Goal: Information Seeking & Learning: Learn about a topic

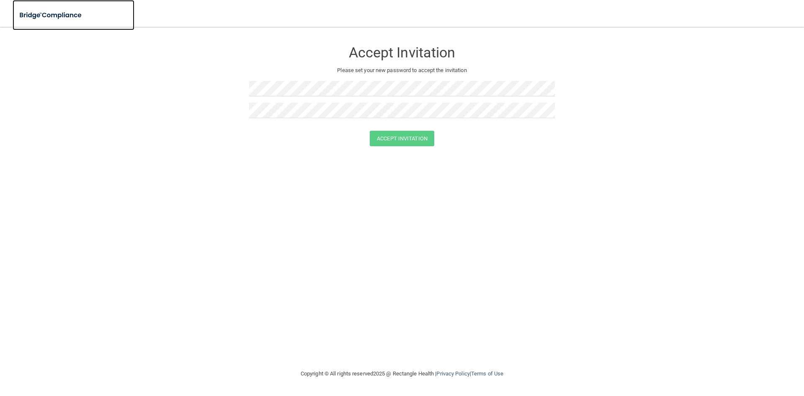
click at [54, 17] on img at bounding box center [51, 15] width 77 height 17
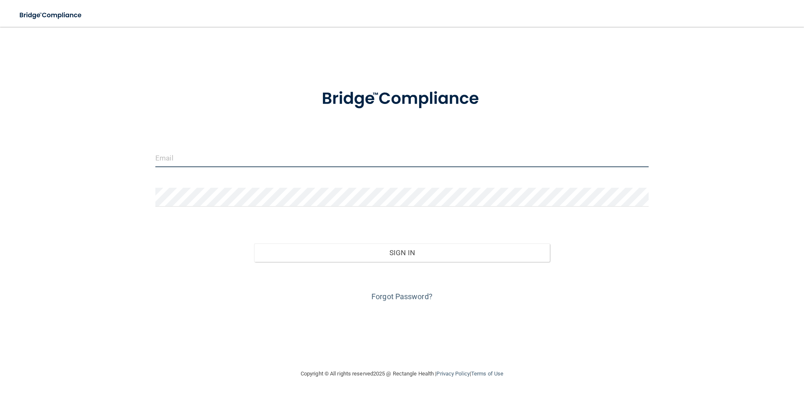
click at [265, 166] on input "email" at bounding box center [401, 157] width 493 height 19
type input "[EMAIL_ADDRESS][DOMAIN_NAME]"
click at [363, 262] on div "Forgot Password?" at bounding box center [402, 283] width 506 height 42
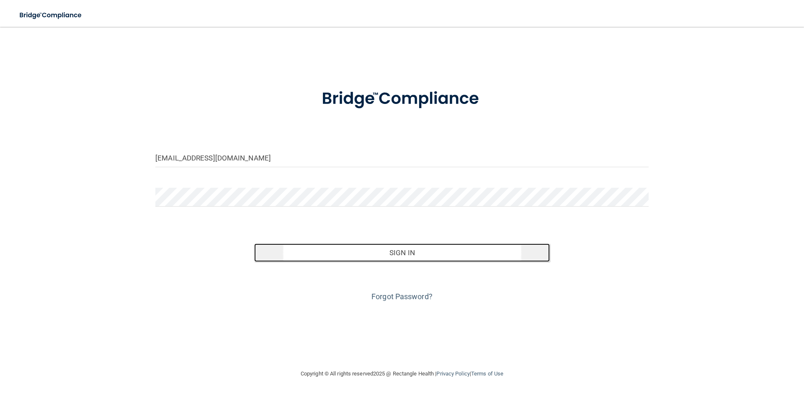
click at [370, 251] on button "Sign In" at bounding box center [402, 252] width 296 height 18
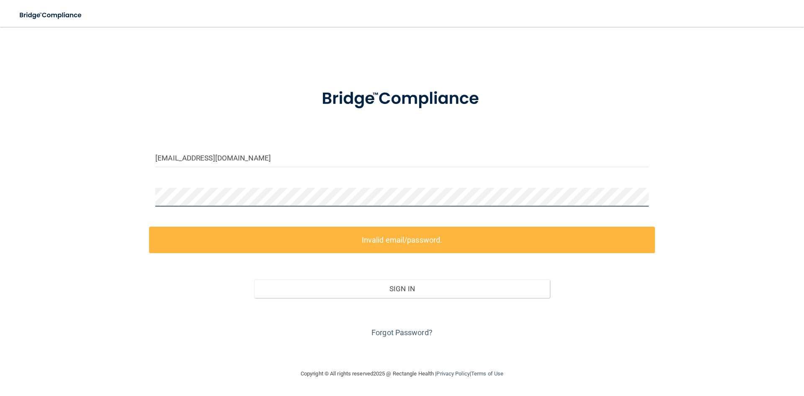
click at [0, 185] on main "[EMAIL_ADDRESS][DOMAIN_NAME] Invalid email/password. You don't have permission …" at bounding box center [402, 211] width 804 height 369
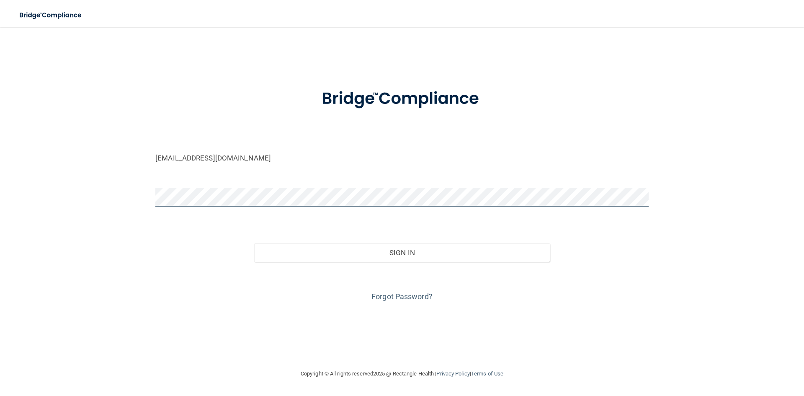
click at [254, 243] on button "Sign In" at bounding box center [402, 252] width 296 height 18
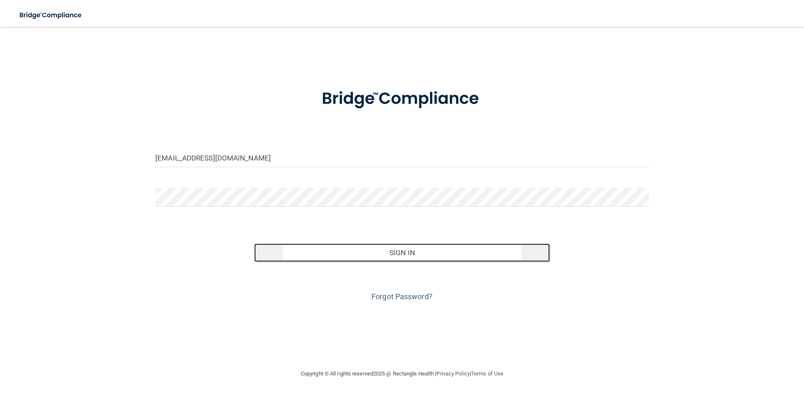
click at [312, 252] on button "Sign In" at bounding box center [402, 252] width 296 height 18
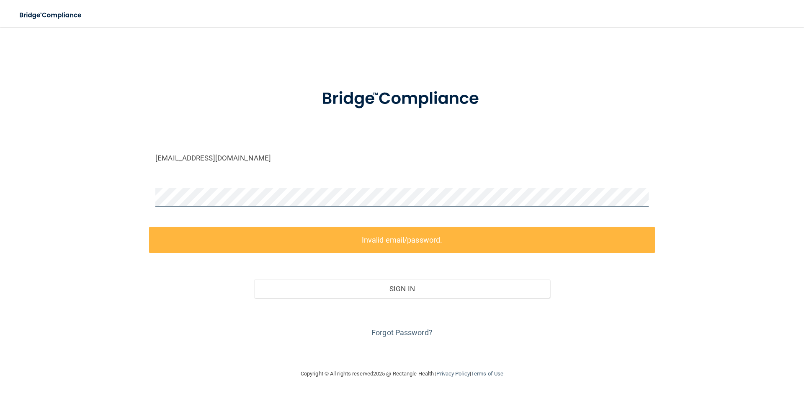
click at [47, 170] on div "[EMAIL_ADDRESS][DOMAIN_NAME] Invalid email/password. You don't have permission …" at bounding box center [402, 197] width 770 height 325
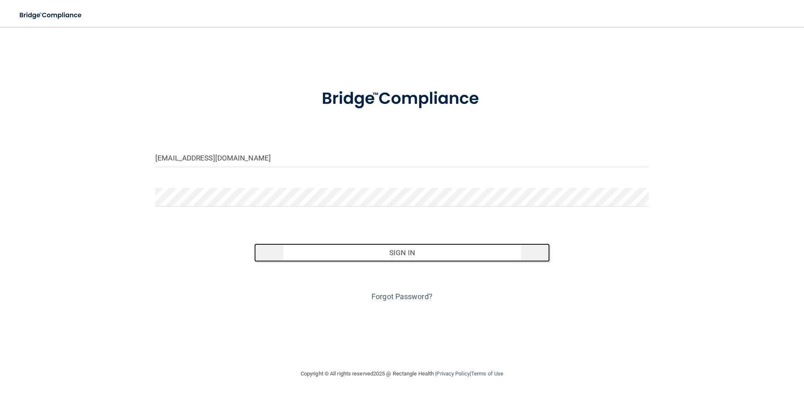
click at [332, 249] on button "Sign In" at bounding box center [402, 252] width 296 height 18
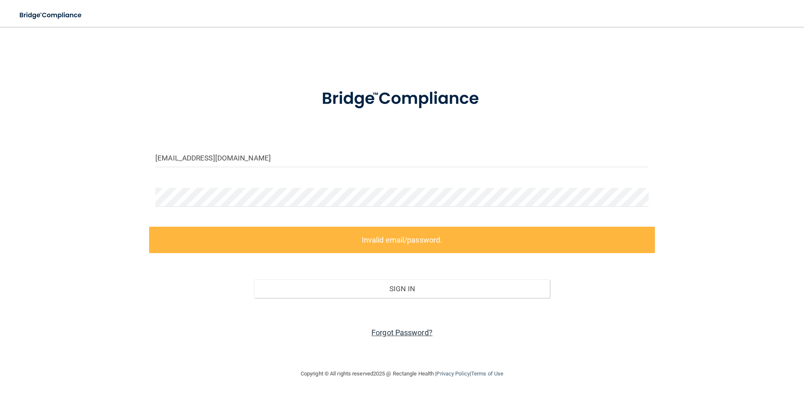
click at [397, 331] on link "Forgot Password?" at bounding box center [401, 332] width 61 height 9
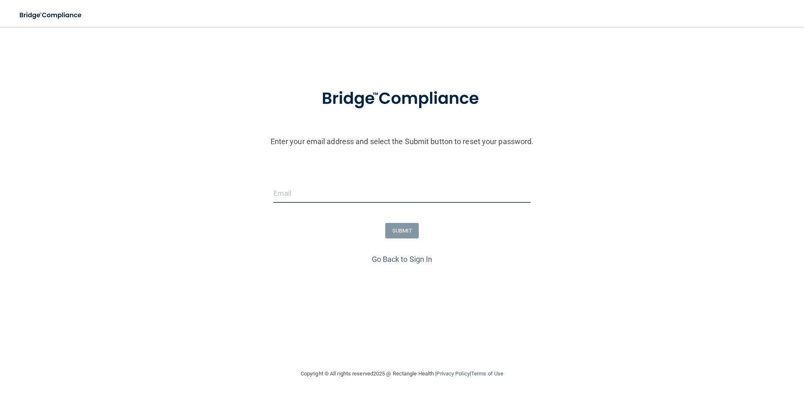
click at [365, 201] on input "email" at bounding box center [401, 193] width 257 height 19
type input "[EMAIL_ADDRESS][DOMAIN_NAME]"
click at [392, 230] on button "SUBMIT" at bounding box center [402, 230] width 34 height 15
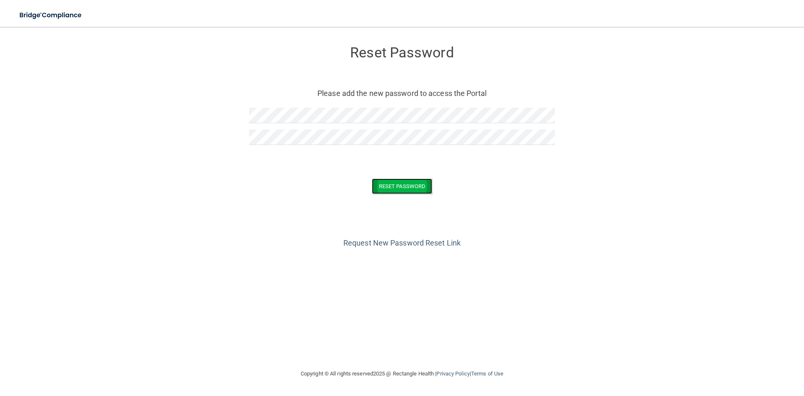
click at [420, 188] on button "Reset Password" at bounding box center [402, 185] width 60 height 15
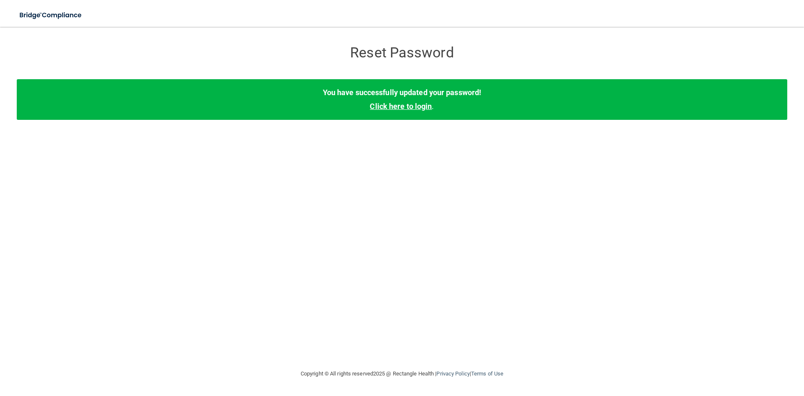
click at [417, 106] on link "Click here to login" at bounding box center [401, 106] width 62 height 9
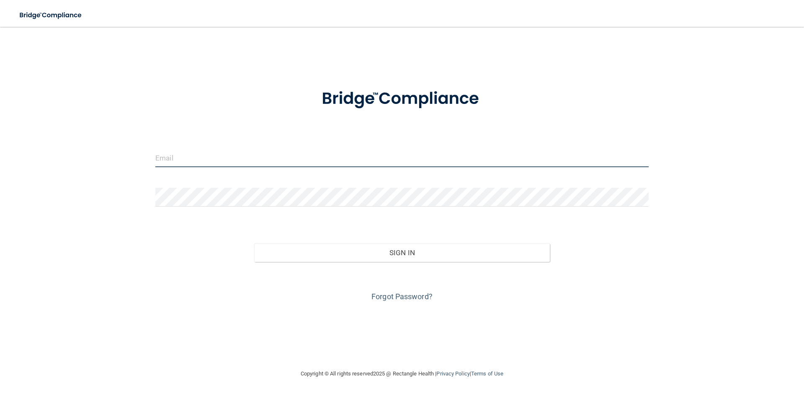
click at [245, 159] on input "email" at bounding box center [401, 157] width 493 height 19
type input "[EMAIL_ADDRESS][DOMAIN_NAME]"
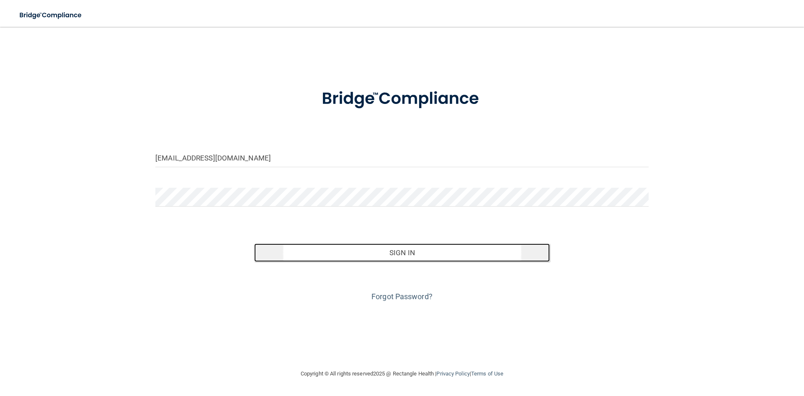
click at [299, 248] on button "Sign In" at bounding box center [402, 252] width 296 height 18
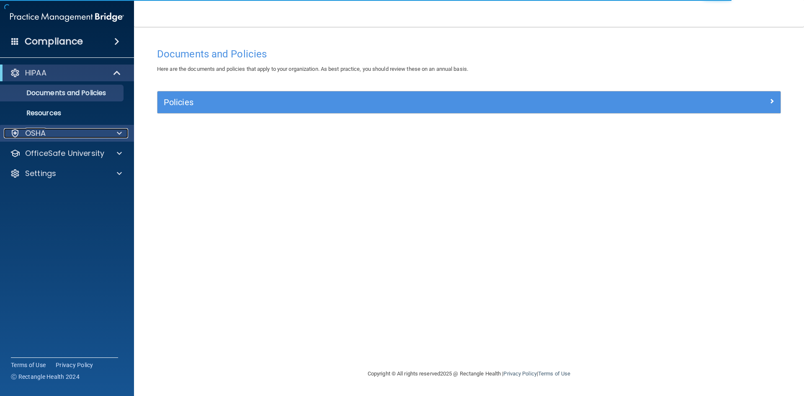
click at [109, 131] on div at bounding box center [118, 133] width 21 height 10
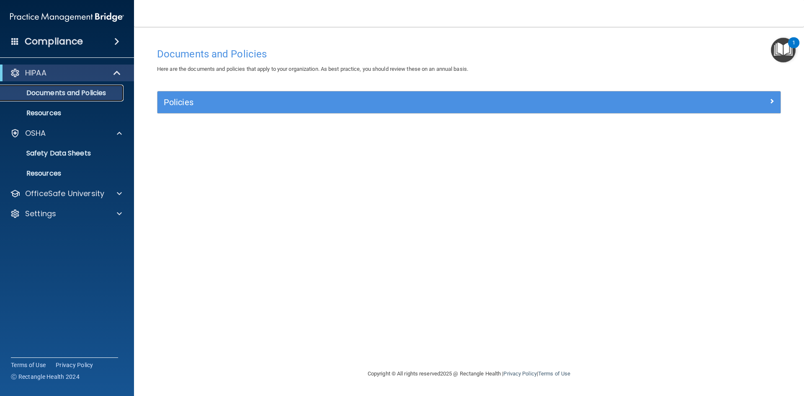
click at [67, 89] on p "Documents and Policies" at bounding box center [62, 93] width 114 height 8
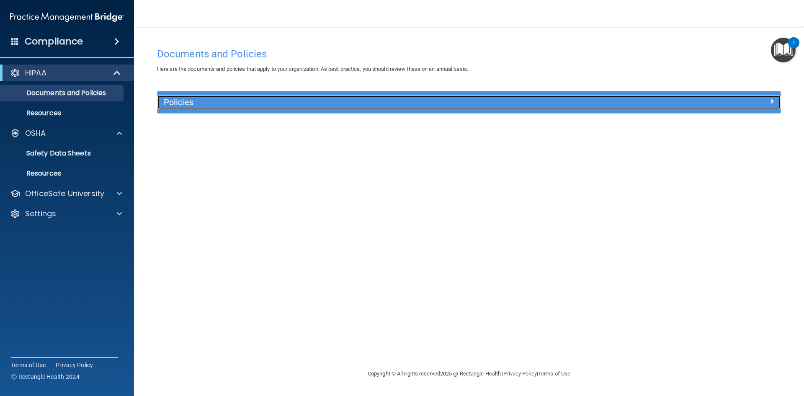
click at [212, 105] on h5 "Policies" at bounding box center [391, 102] width 455 height 9
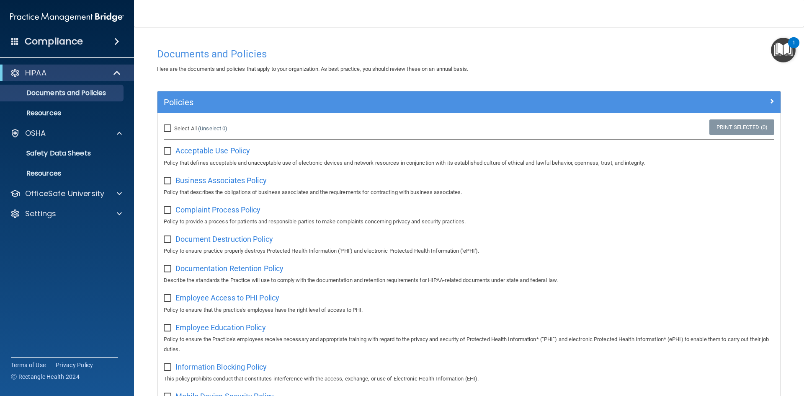
click at [172, 128] on input "Select All (Unselect 0) Unselect All" at bounding box center [169, 128] width 10 height 7
checkbox input "true"
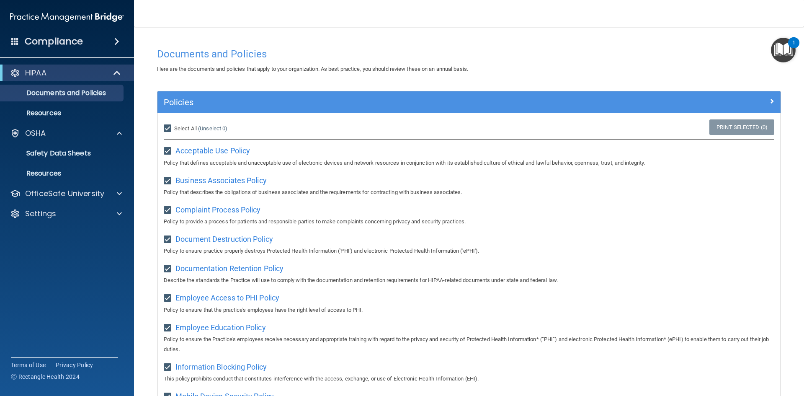
checkbox input "true"
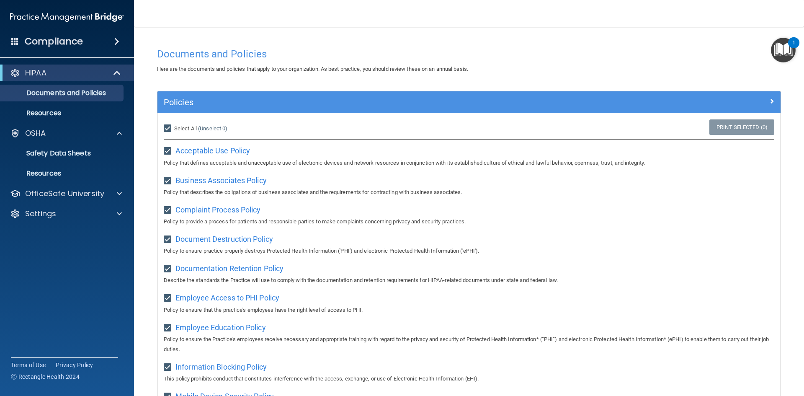
checkbox input "true"
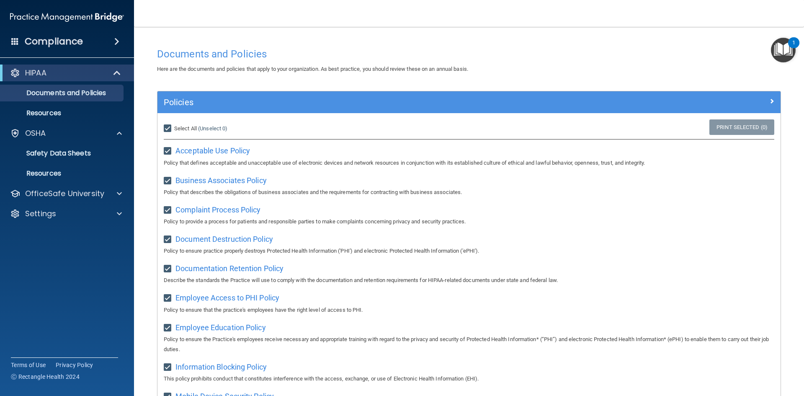
checkbox input "true"
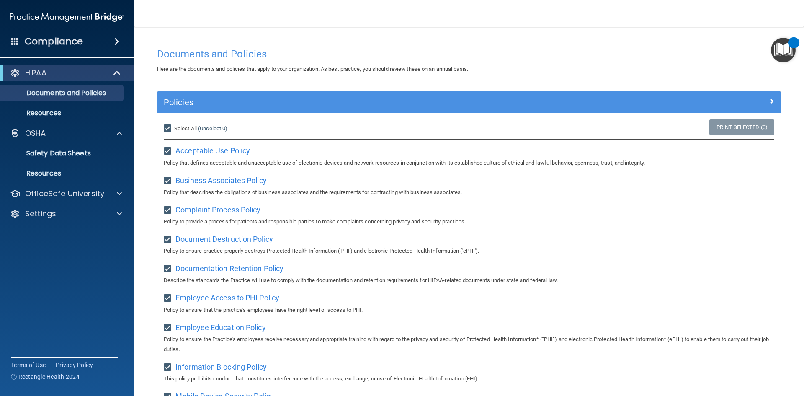
checkbox input "true"
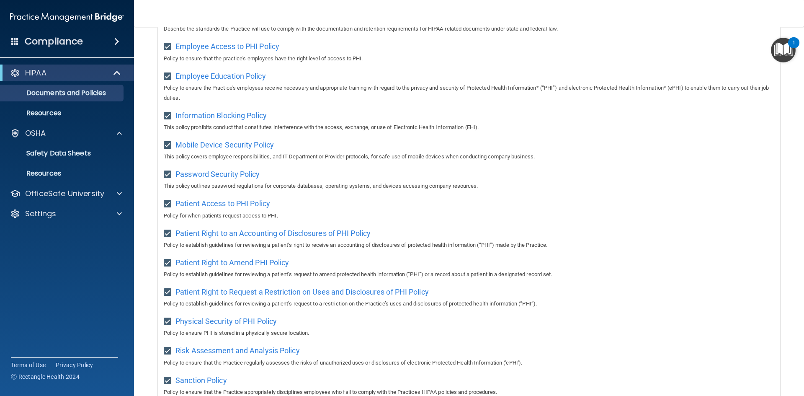
scroll to position [444, 0]
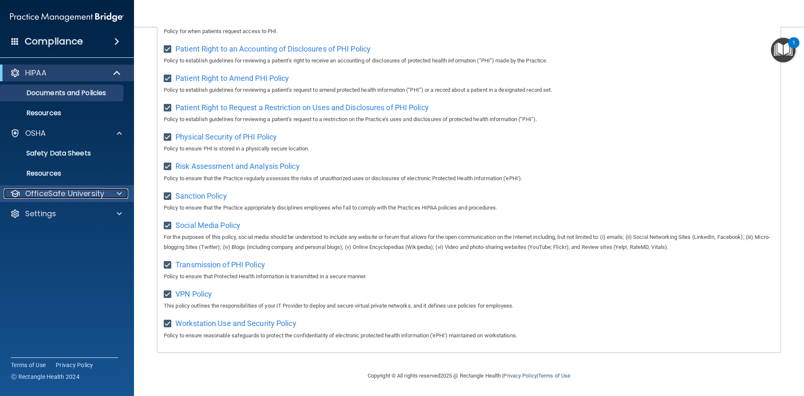
click at [100, 193] on p "OfficeSafe University" at bounding box center [64, 193] width 79 height 10
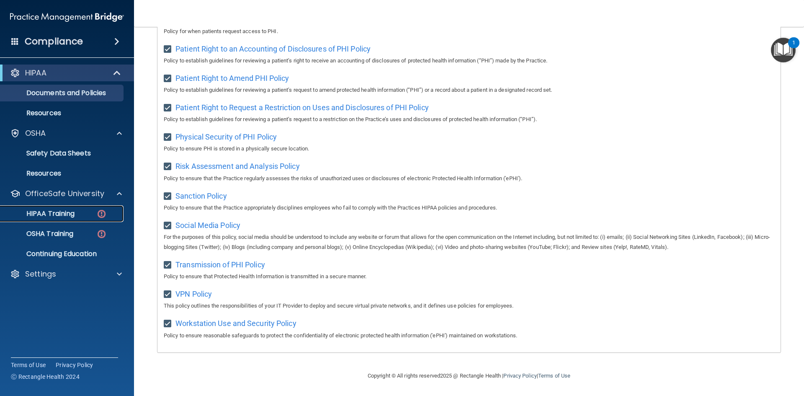
click at [72, 217] on p "HIPAA Training" at bounding box center [39, 213] width 69 height 8
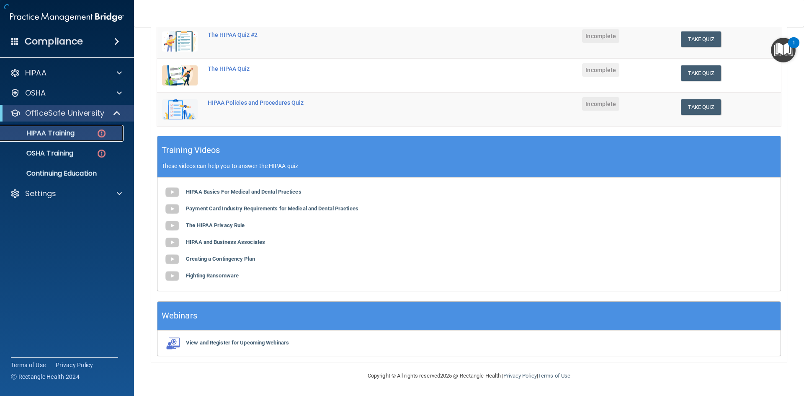
scroll to position [191, 0]
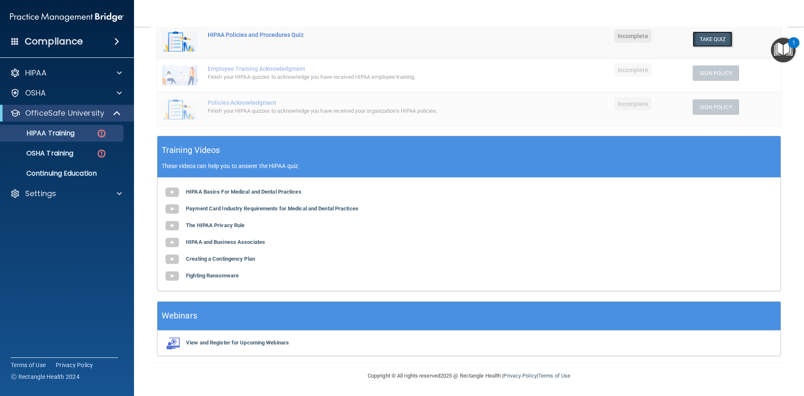
click at [706, 38] on button "Take Quiz" at bounding box center [712, 38] width 40 height 15
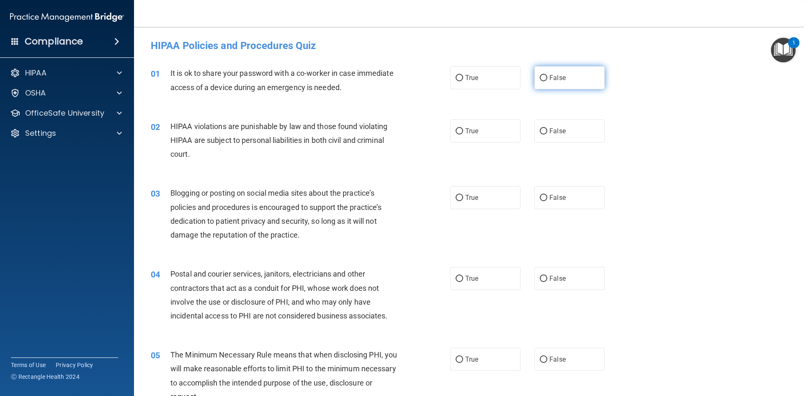
click at [599, 69] on label "False" at bounding box center [569, 77] width 70 height 23
click at [547, 75] on input "False" at bounding box center [544, 78] width 8 height 6
radio input "true"
click at [466, 129] on span "True" at bounding box center [471, 131] width 13 height 8
click at [463, 129] on input "True" at bounding box center [459, 131] width 8 height 6
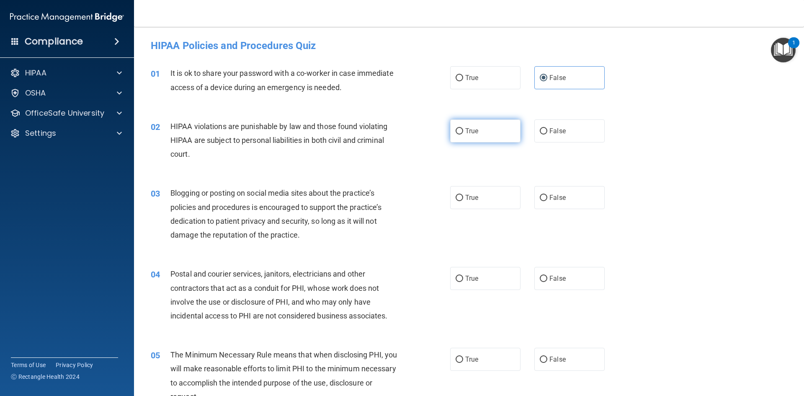
radio input "true"
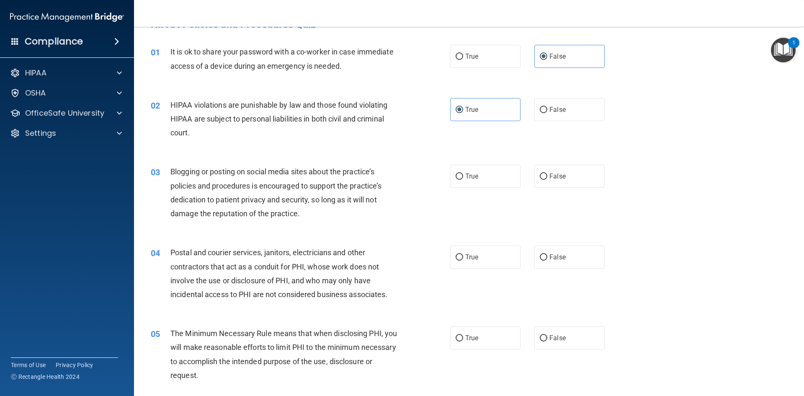
scroll to position [42, 0]
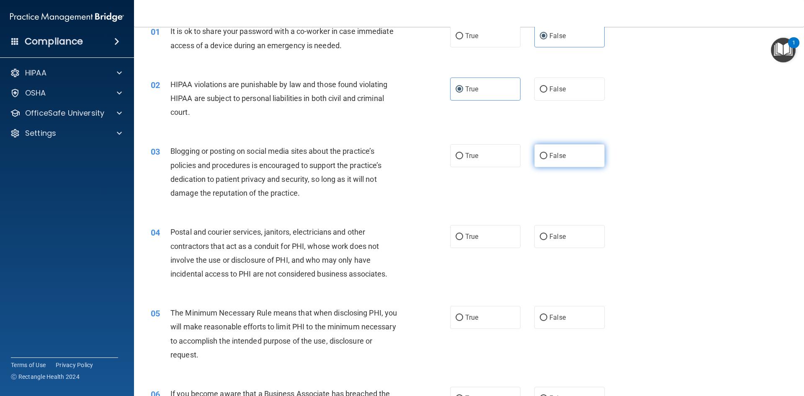
click at [545, 156] on label "False" at bounding box center [569, 155] width 70 height 23
click at [545, 156] on input "False" at bounding box center [544, 156] width 8 height 6
radio input "true"
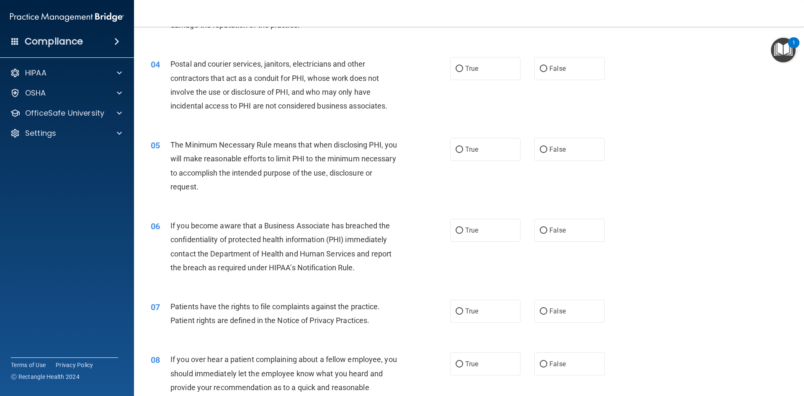
scroll to position [209, 0]
click at [554, 62] on label "False" at bounding box center [569, 68] width 70 height 23
click at [547, 66] on input "False" at bounding box center [544, 69] width 8 height 6
radio input "true"
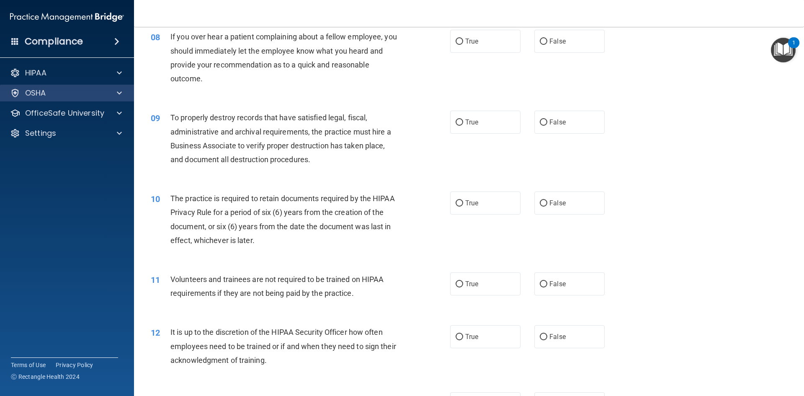
scroll to position [408, 0]
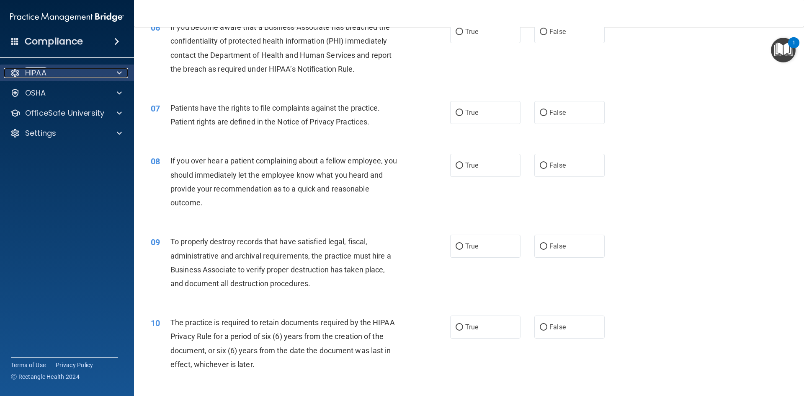
click at [121, 68] on span at bounding box center [119, 73] width 5 height 10
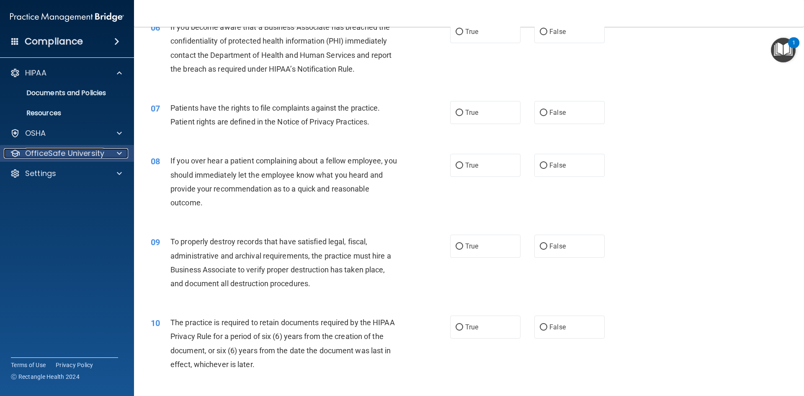
click at [67, 156] on p "OfficeSafe University" at bounding box center [64, 153] width 79 height 10
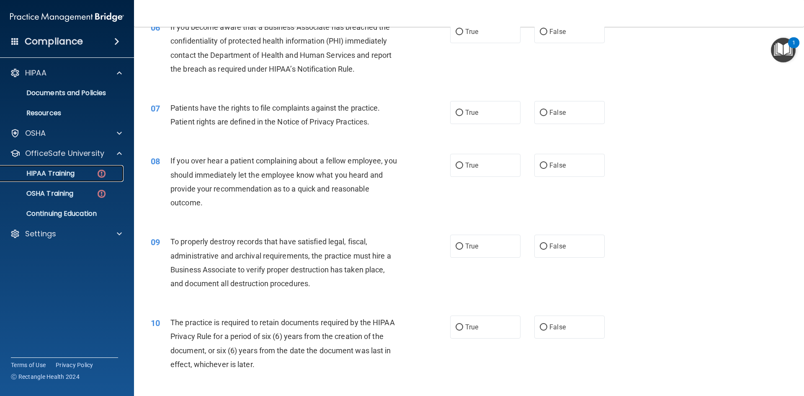
click at [60, 169] on p "HIPAA Training" at bounding box center [39, 173] width 69 height 8
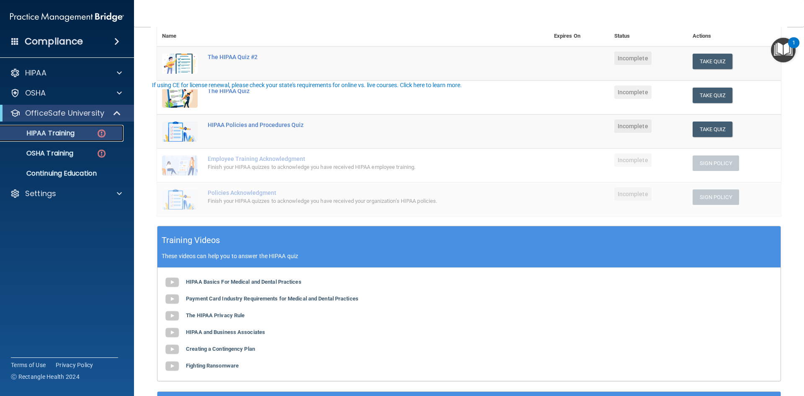
scroll to position [191, 0]
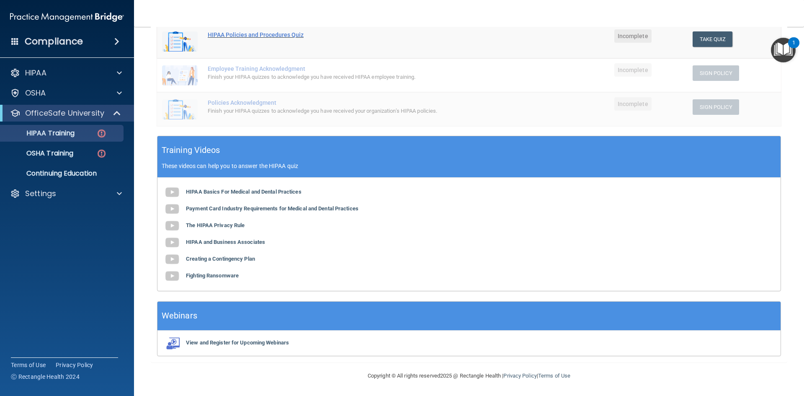
click at [229, 32] on div "HIPAA Policies and Procedures Quiz" at bounding box center [357, 34] width 299 height 7
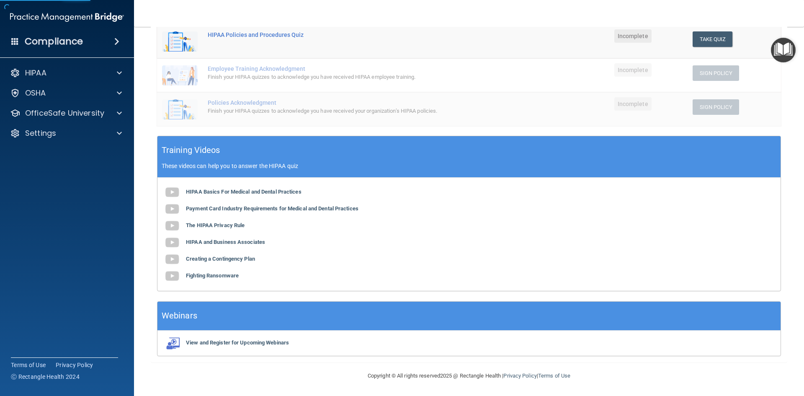
scroll to position [1706, 0]
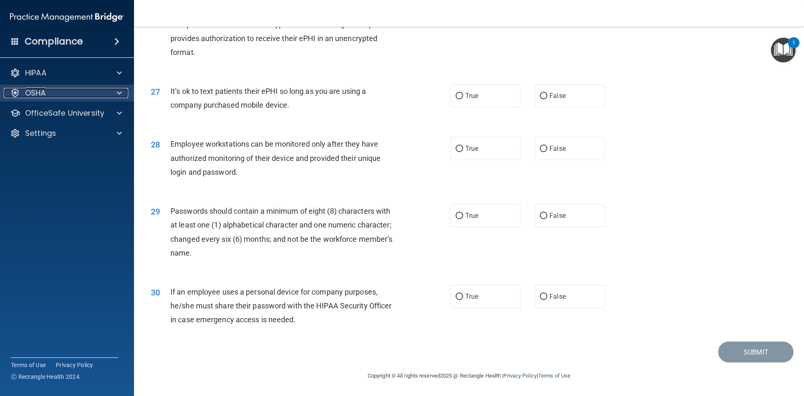
click at [122, 92] on div at bounding box center [118, 93] width 21 height 10
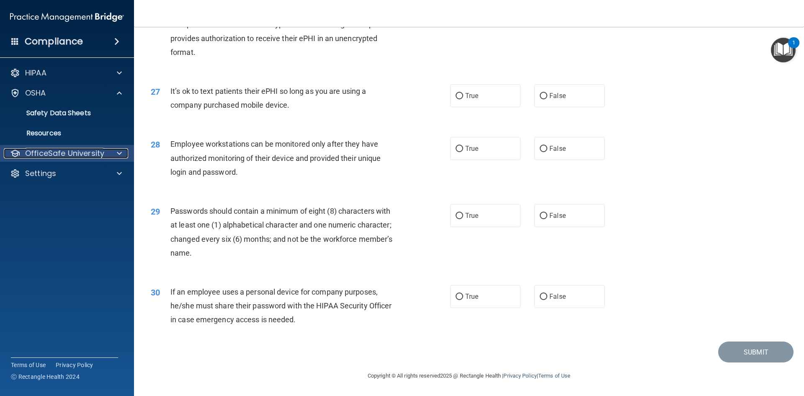
click at [71, 157] on p "OfficeSafe University" at bounding box center [64, 153] width 79 height 10
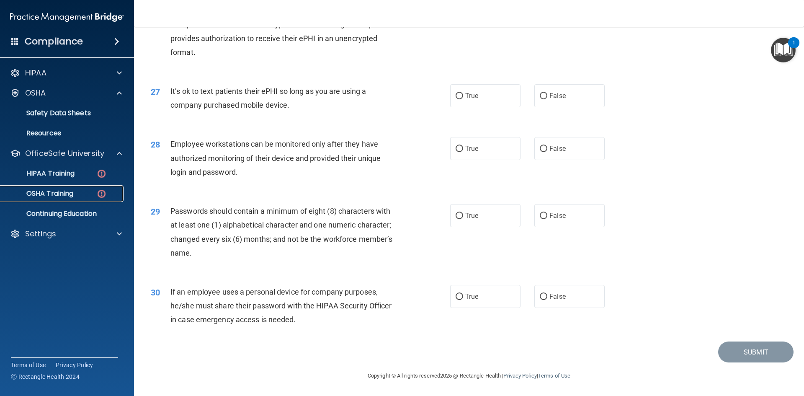
click at [52, 198] on p "OSHA Training" at bounding box center [39, 193] width 68 height 8
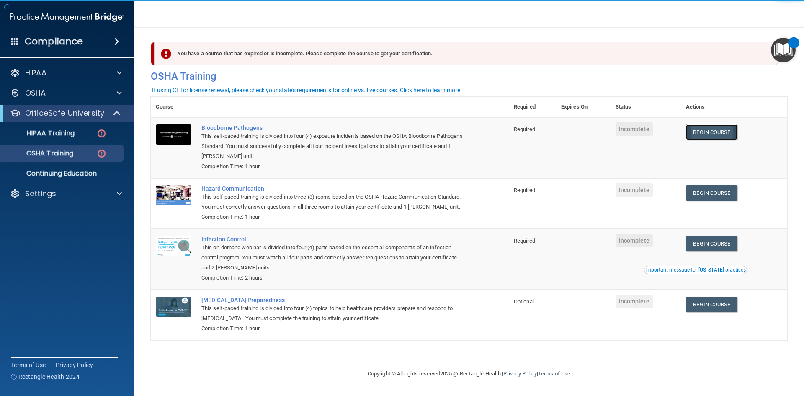
click at [711, 136] on link "Begin Course" at bounding box center [711, 131] width 51 height 15
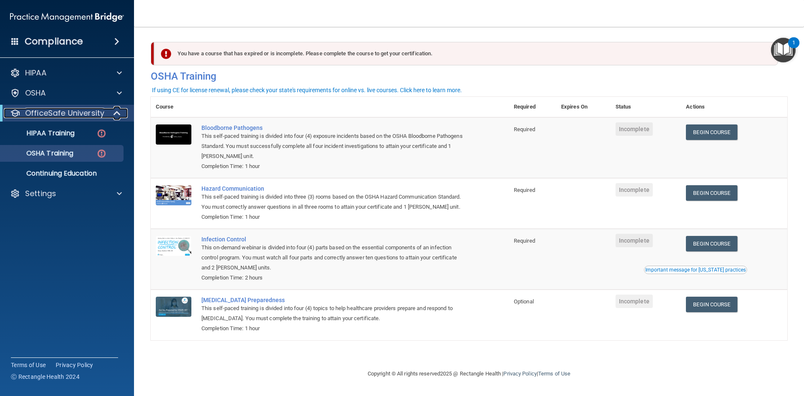
click at [92, 118] on p "OfficeSafe University" at bounding box center [64, 113] width 79 height 10
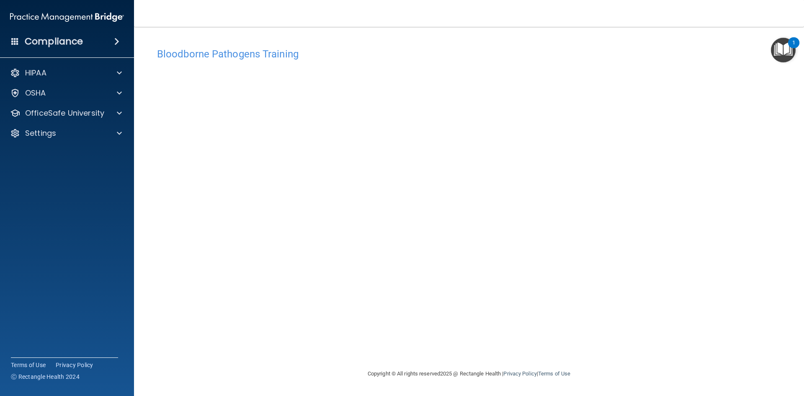
click at [406, 357] on div "Bloodborne Pathogens Training This course doesn’t expire until . Are you sure y…" at bounding box center [469, 206] width 636 height 325
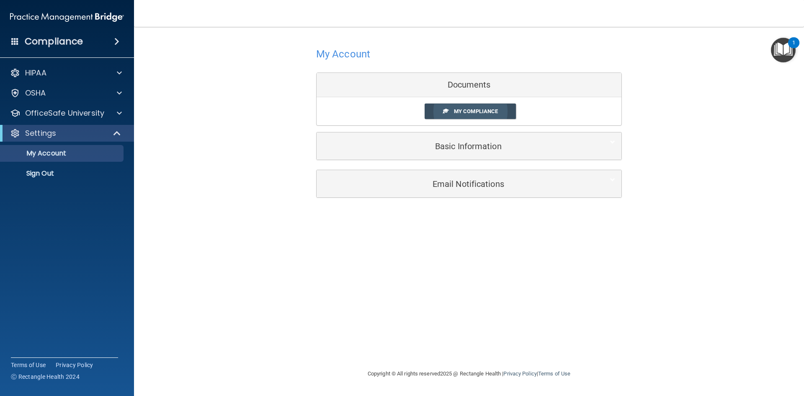
click at [495, 111] on span "My Compliance" at bounding box center [476, 111] width 44 height 6
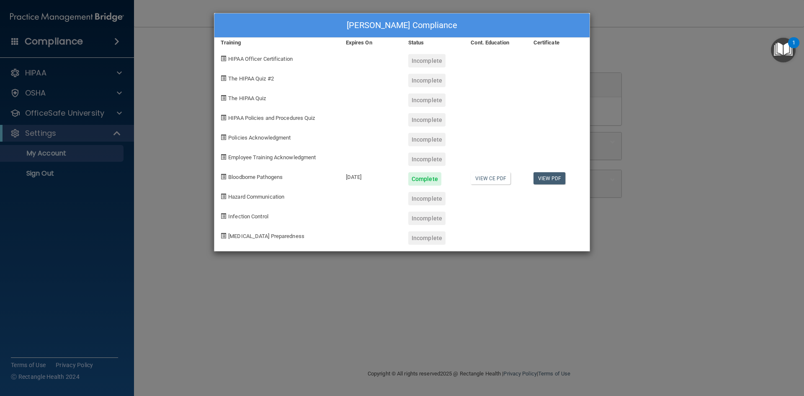
click at [177, 171] on div "Victoria Kelley's Compliance Training Expires On Status Cont. Education Certifi…" at bounding box center [402, 198] width 804 height 396
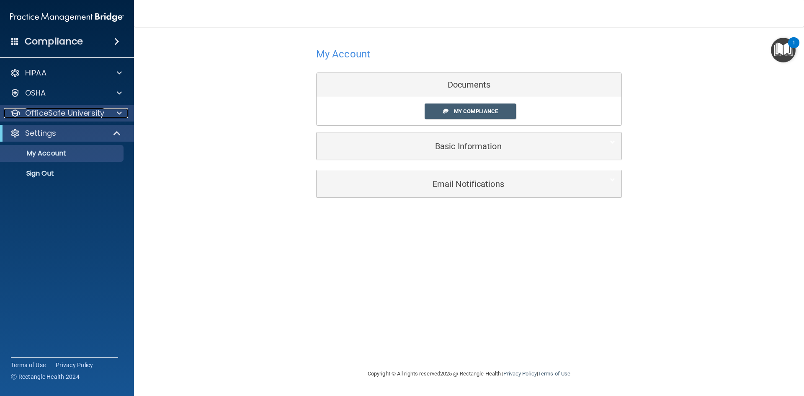
click at [72, 110] on p "OfficeSafe University" at bounding box center [64, 113] width 79 height 10
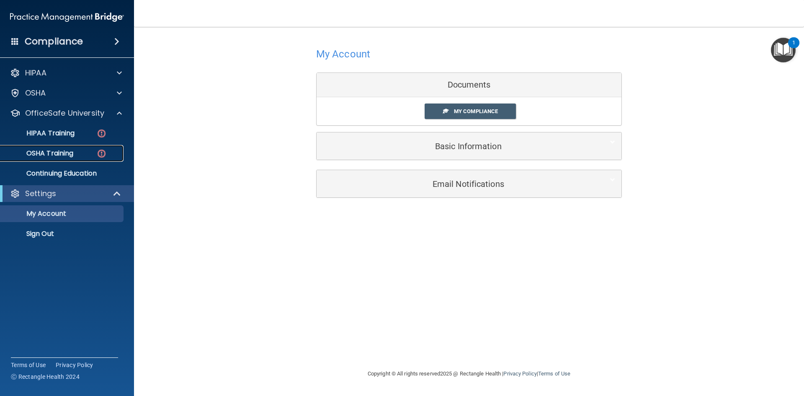
click at [59, 150] on p "OSHA Training" at bounding box center [39, 153] width 68 height 8
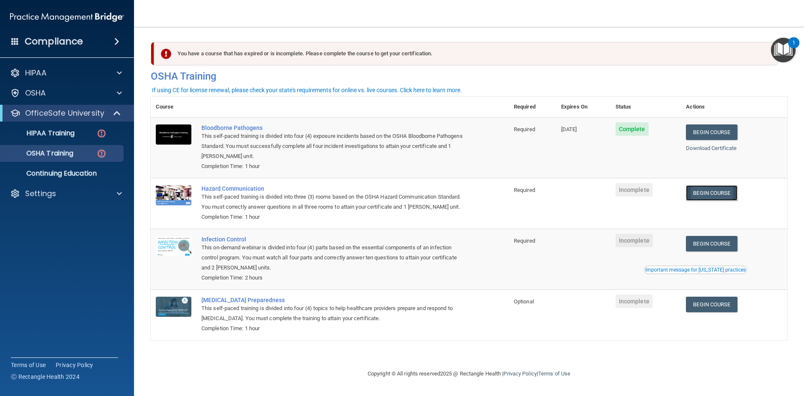
click at [725, 194] on link "Begin Course" at bounding box center [711, 192] width 51 height 15
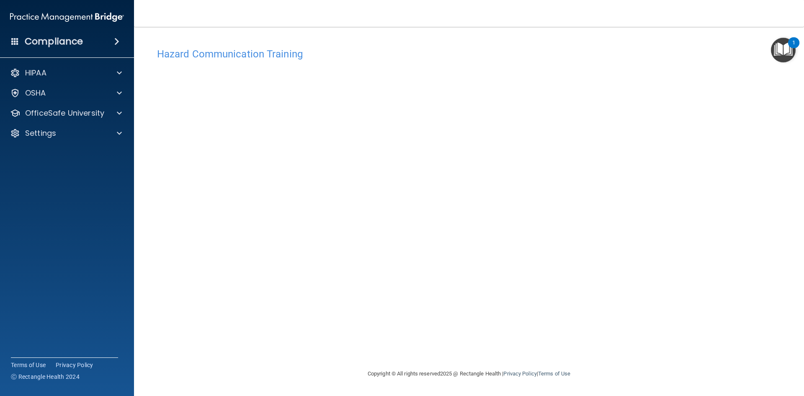
click at [606, 221] on div "Hazard Communication Training This course doesn’t expire until . Are you sure y…" at bounding box center [469, 206] width 636 height 325
click at [611, 133] on div "Hazard Communication Training This course doesn’t expire until . Are you sure y…" at bounding box center [469, 206] width 636 height 325
